Goal: Information Seeking & Learning: Learn about a topic

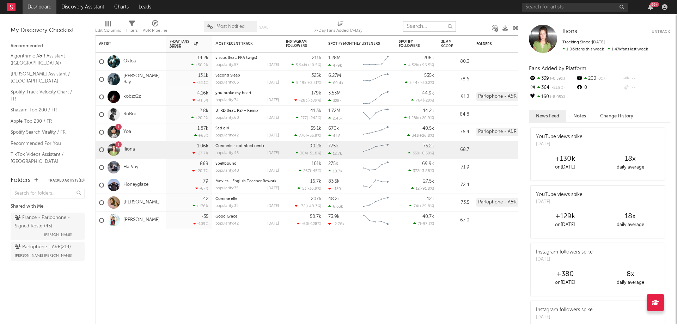
click at [433, 26] on input "text" at bounding box center [429, 26] width 53 height 11
click at [535, 8] on input "text" at bounding box center [575, 7] width 106 height 9
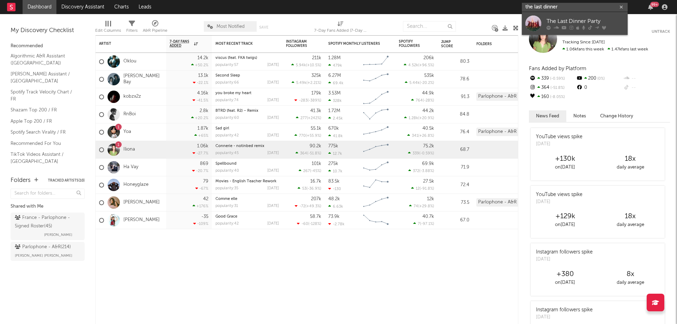
type input "the last dinner"
click at [539, 19] on div at bounding box center [534, 24] width 16 height 16
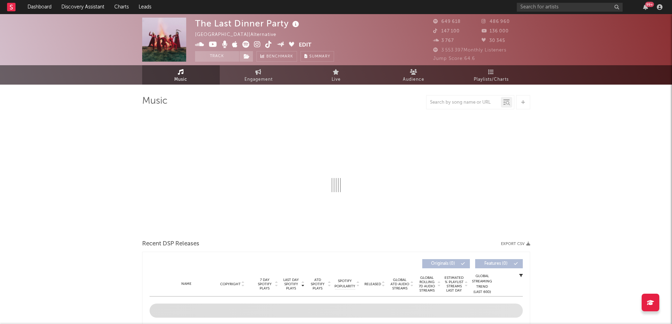
select select "6m"
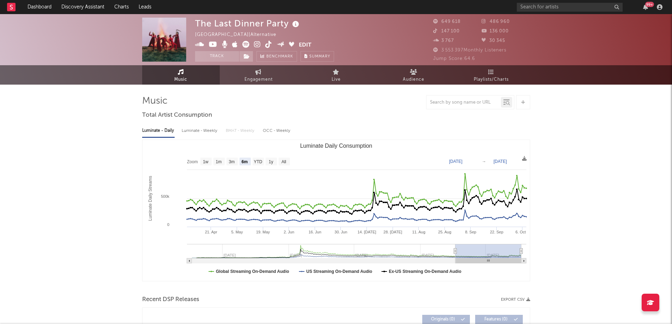
click at [164, 48] on img at bounding box center [164, 40] width 44 height 44
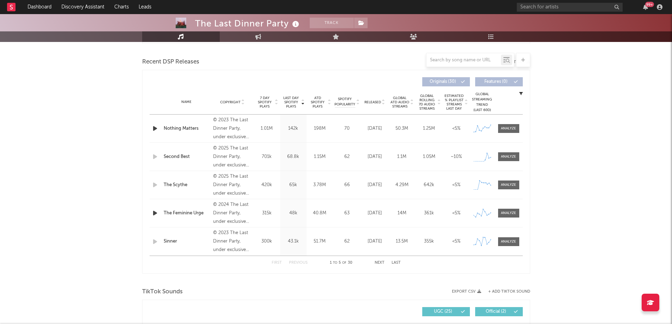
scroll to position [237, 0]
